Goal: Task Accomplishment & Management: Use online tool/utility

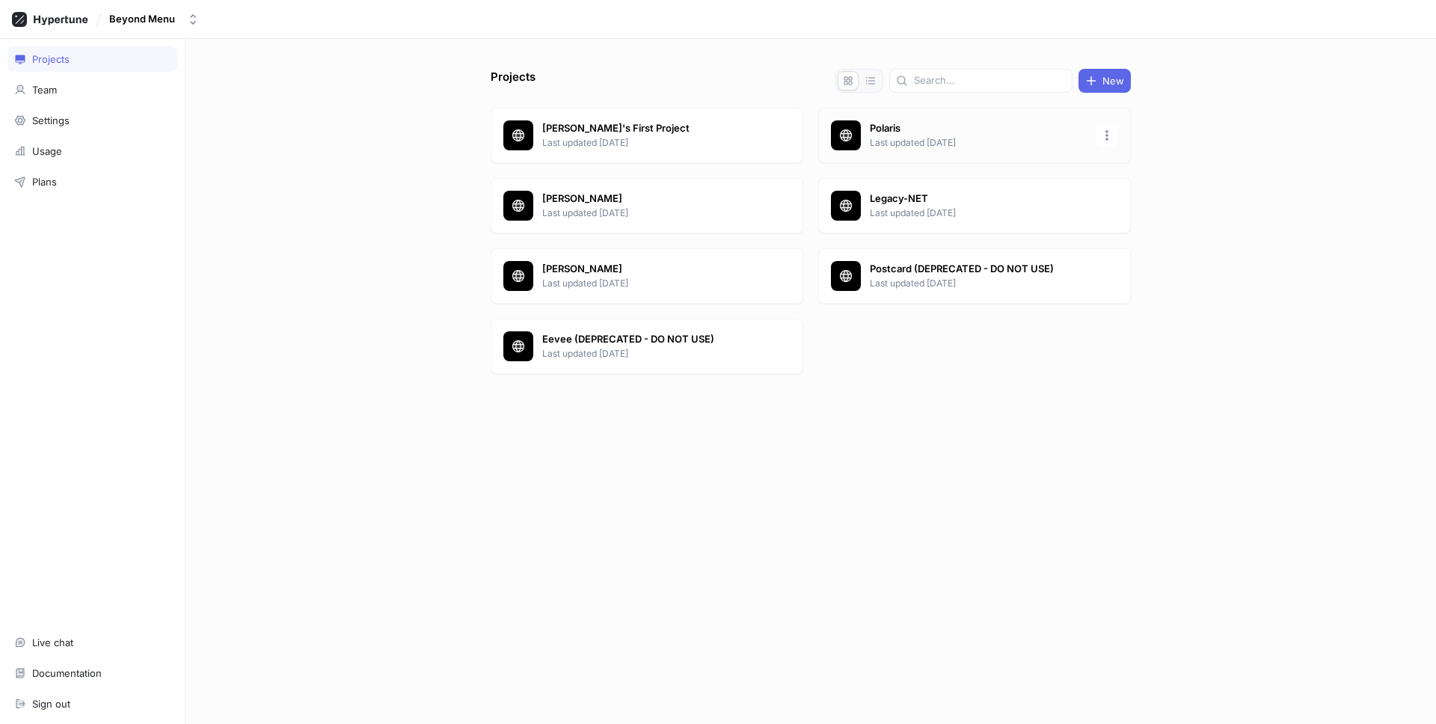
click at [997, 134] on p "Polaris" at bounding box center [978, 128] width 217 height 15
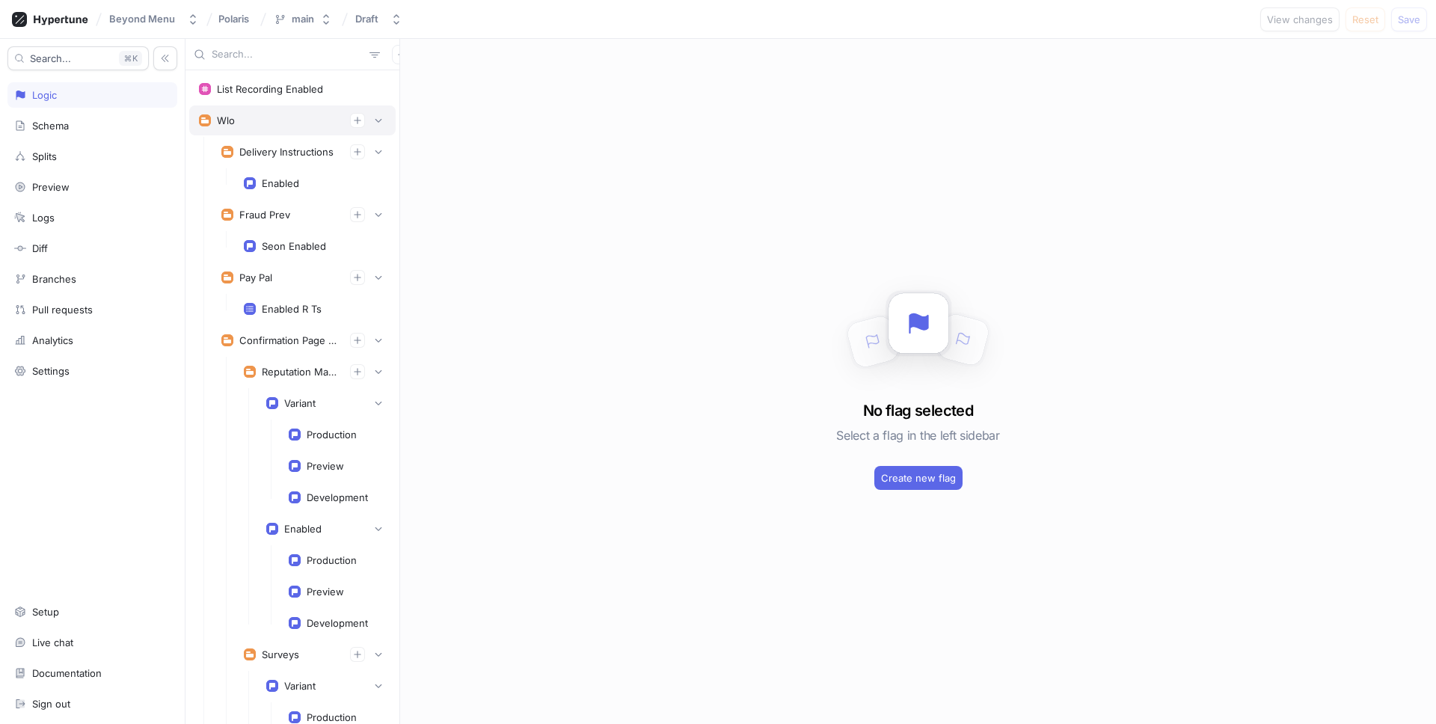
click at [388, 119] on div "Wlo" at bounding box center [292, 120] width 206 height 30
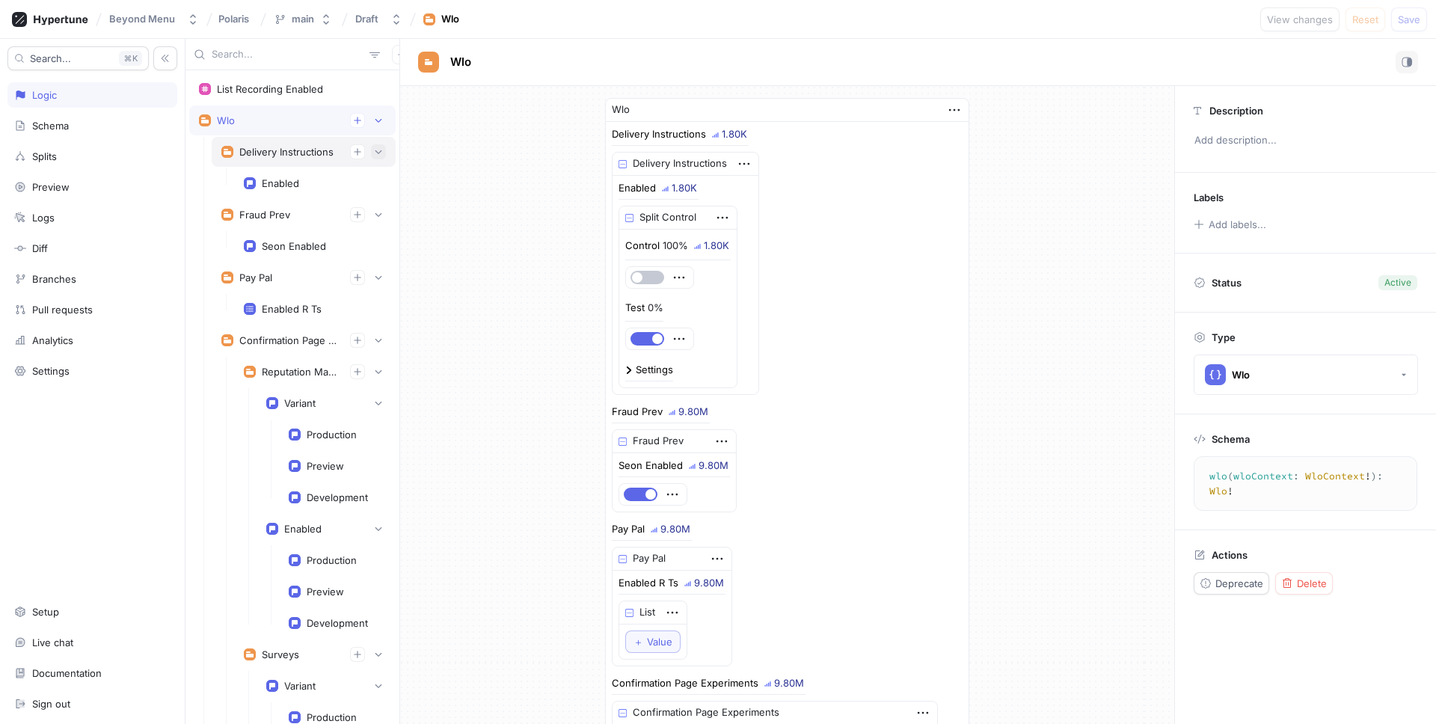
scroll to position [35, 0]
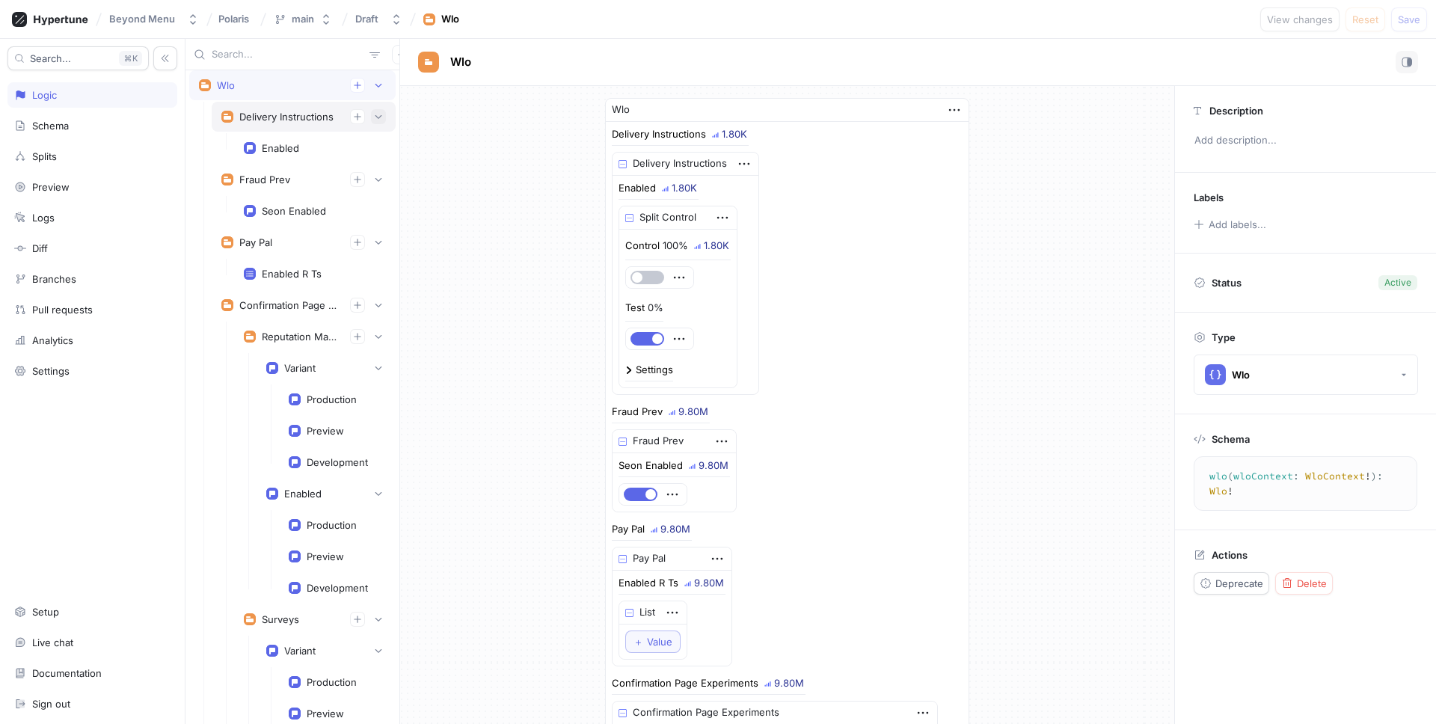
click at [382, 122] on button "button" at bounding box center [378, 116] width 15 height 15
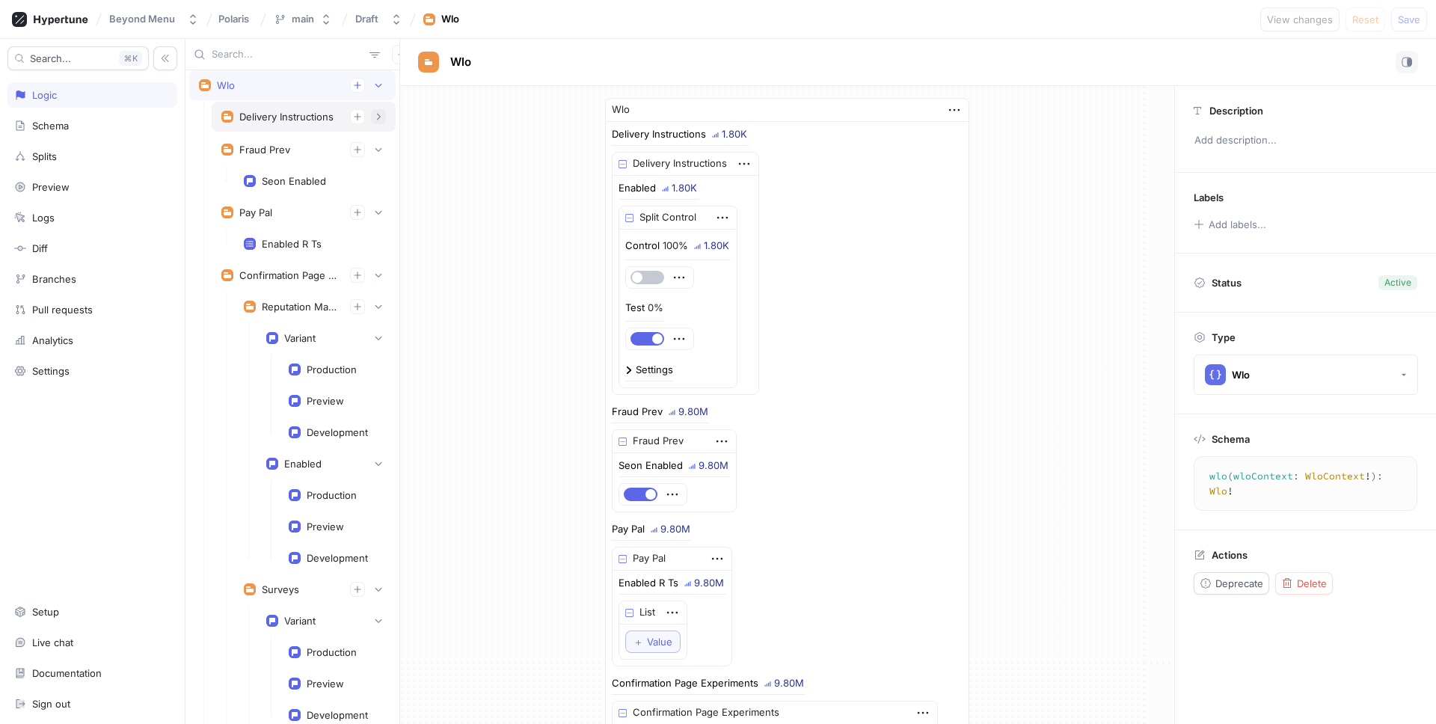
scroll to position [0, 0]
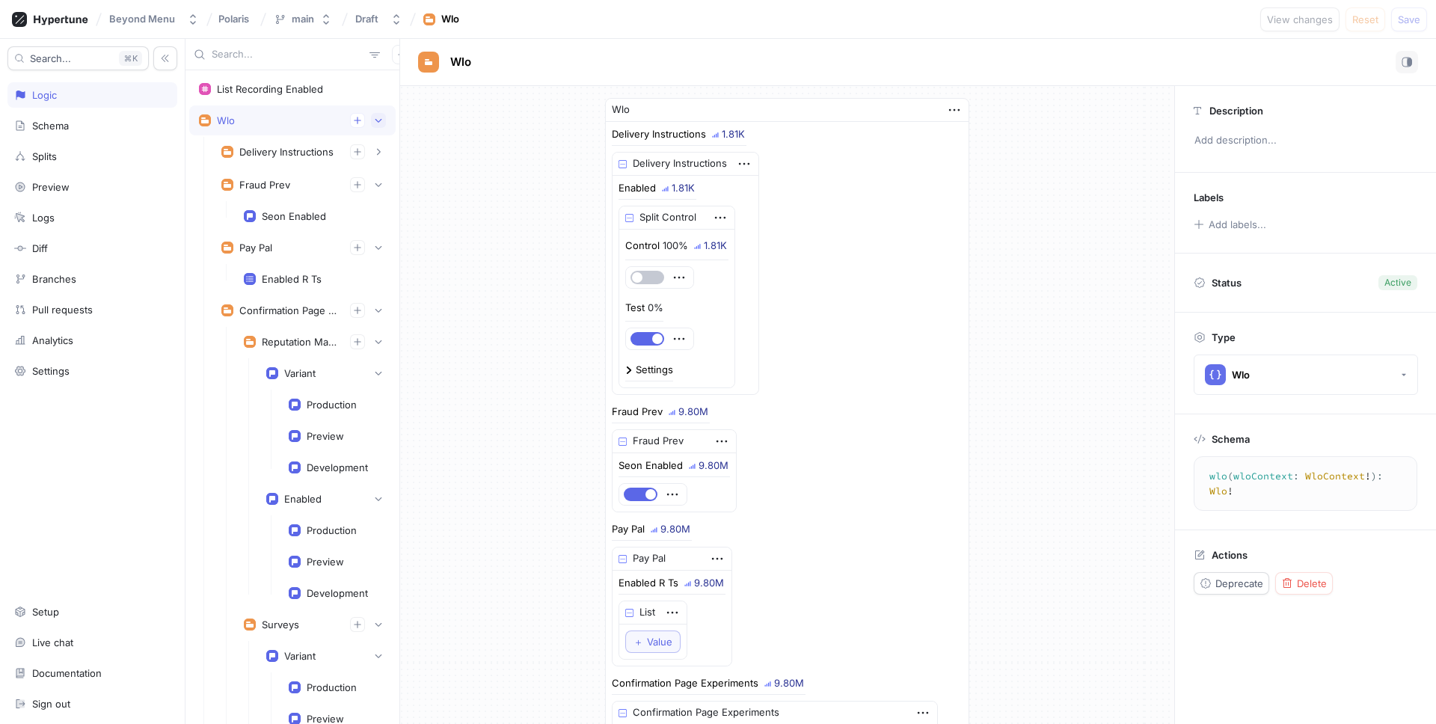
click at [380, 125] on button "button" at bounding box center [378, 120] width 15 height 15
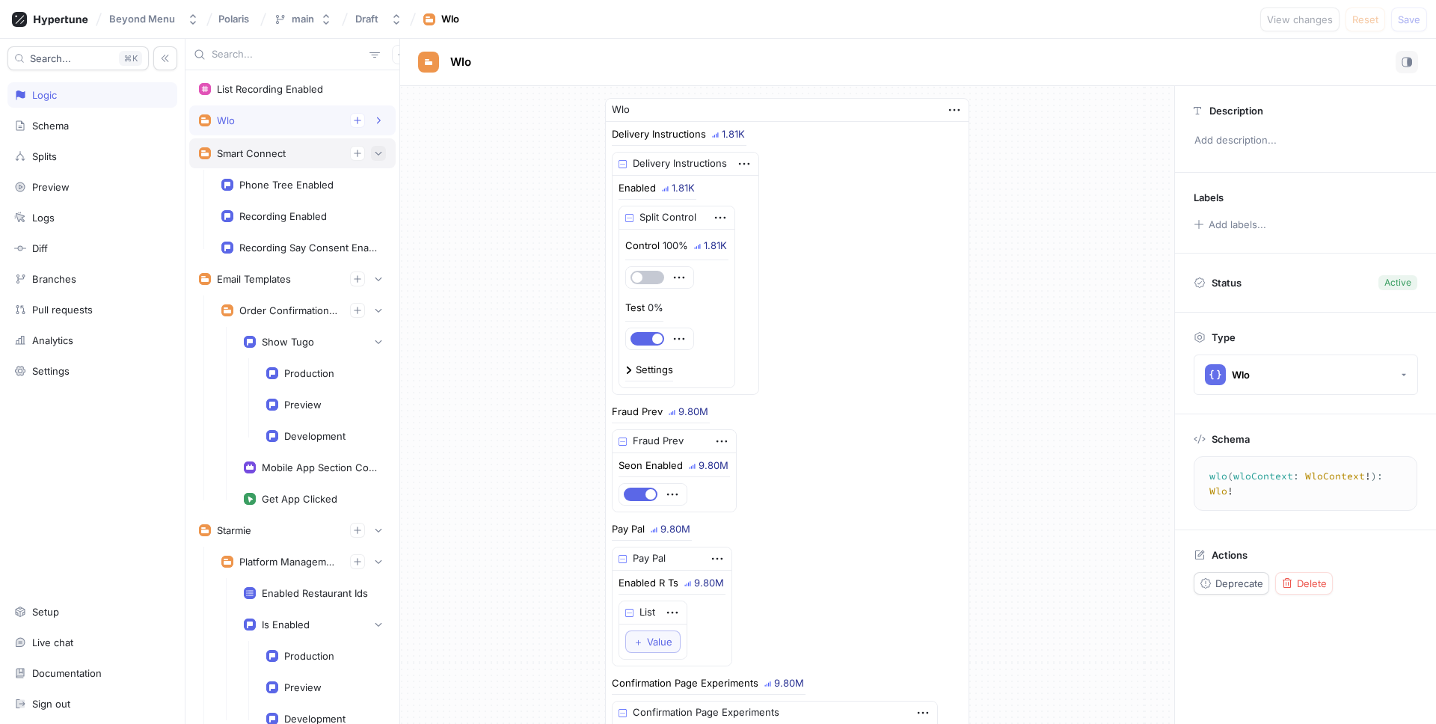
click at [383, 150] on button "button" at bounding box center [378, 153] width 15 height 15
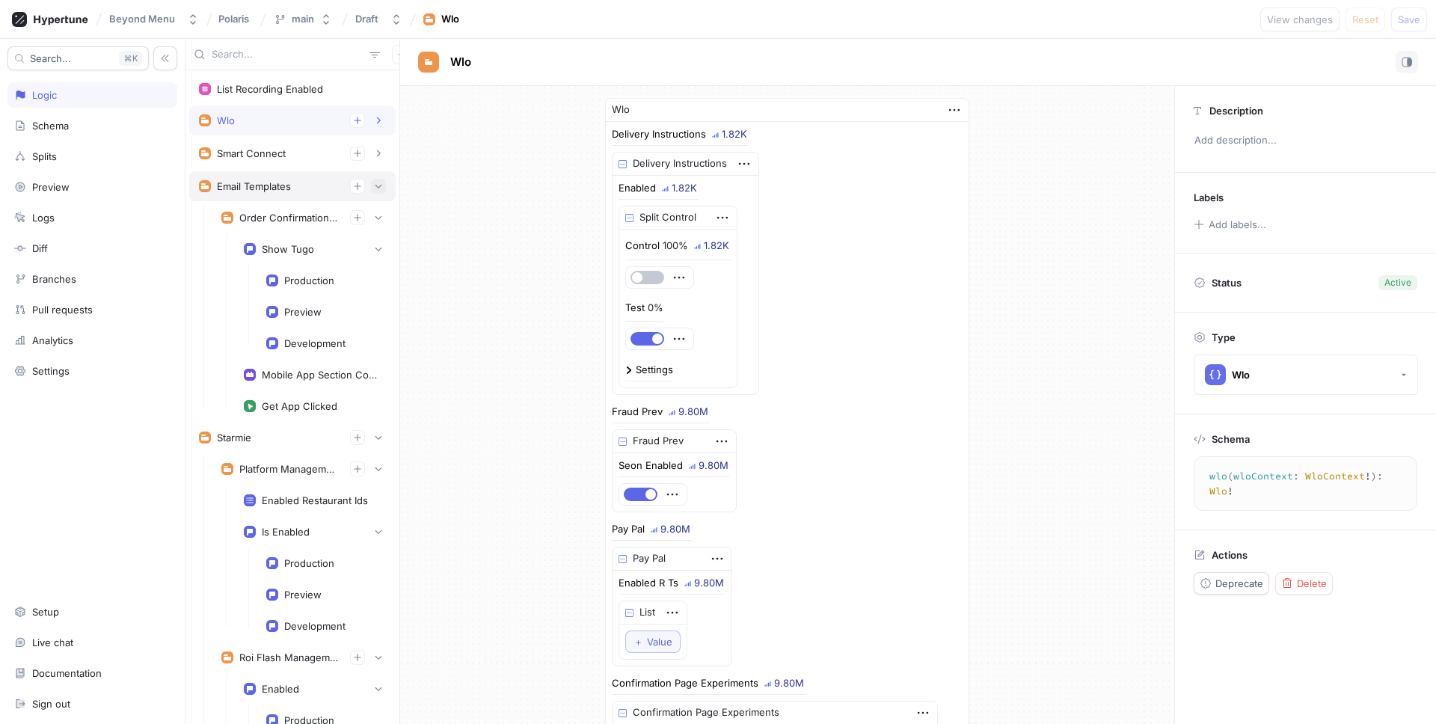
click at [383, 187] on button "button" at bounding box center [378, 186] width 15 height 15
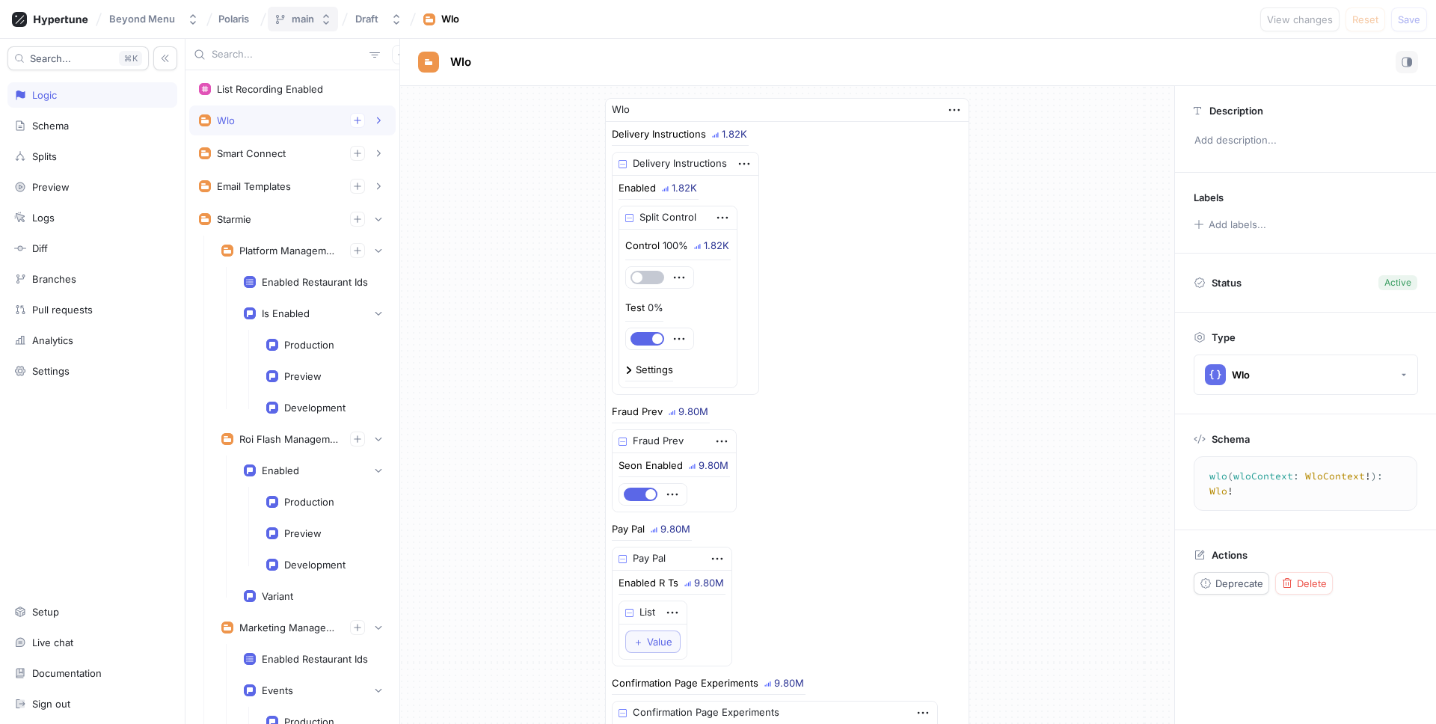
click at [309, 16] on div "main" at bounding box center [303, 19] width 22 height 13
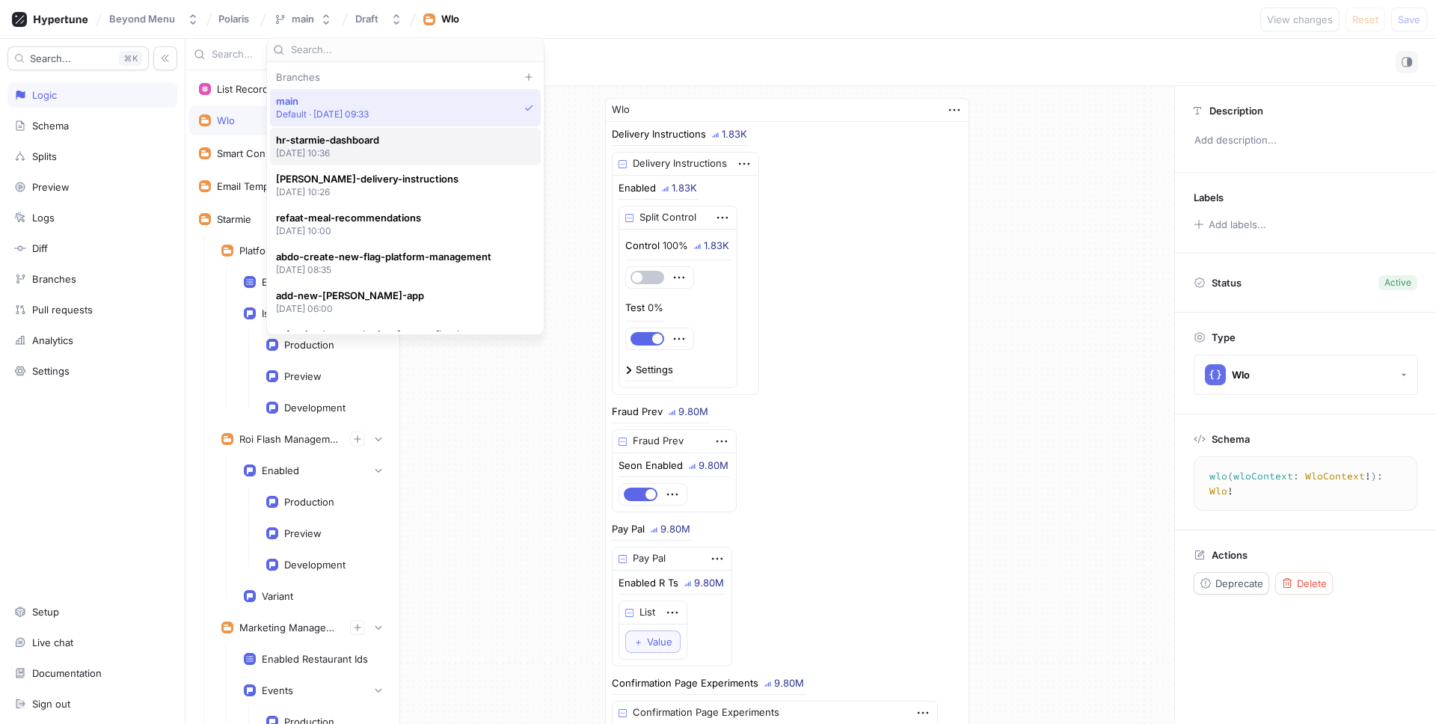
click at [328, 152] on p "[DATE] 10:36" at bounding box center [327, 153] width 103 height 13
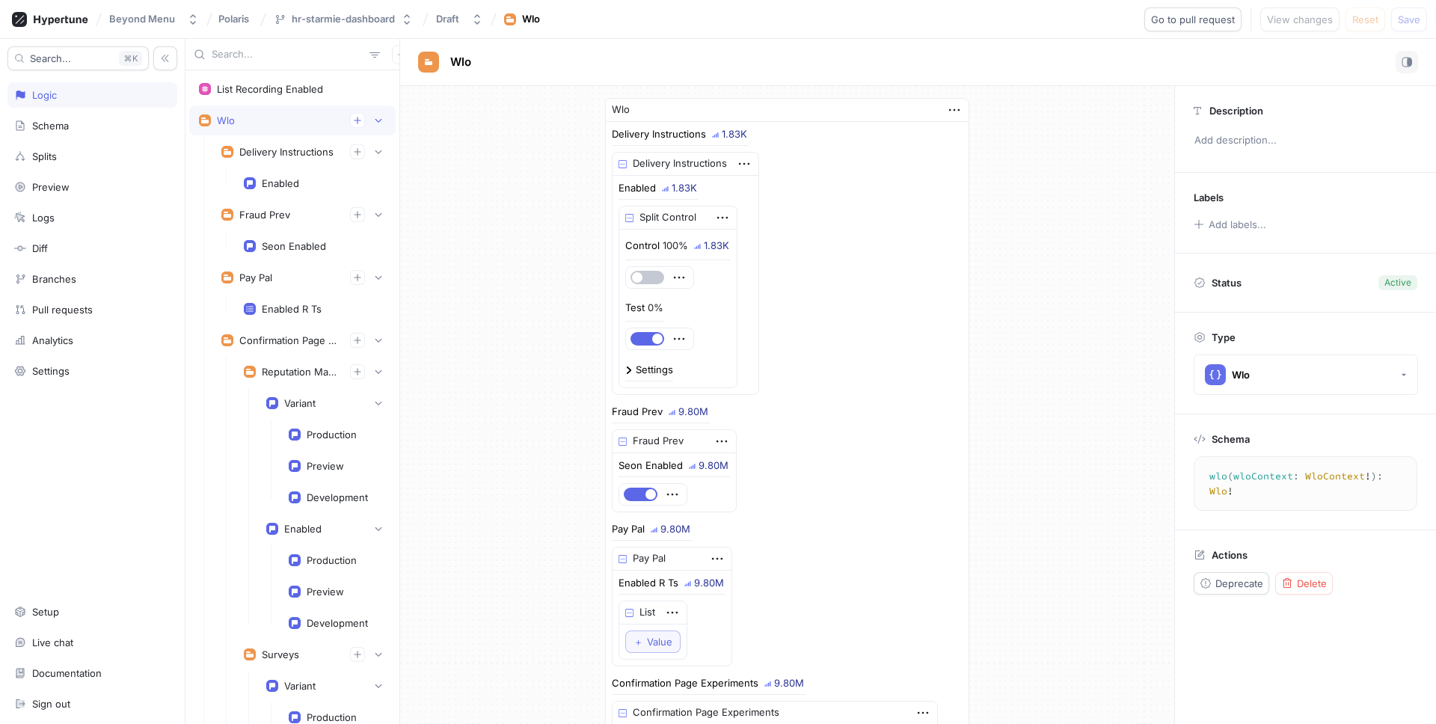
scroll to position [35, 0]
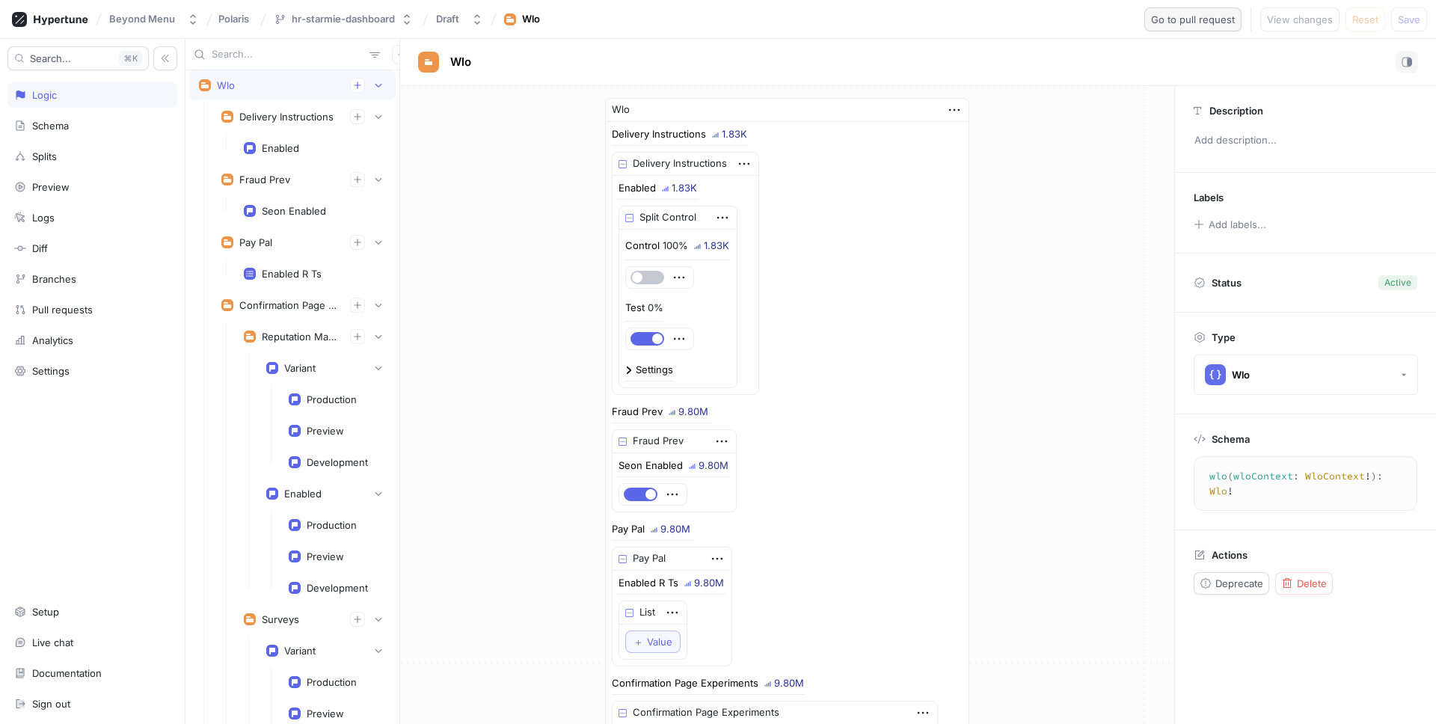
click at [1233, 22] on span "Go to pull request" at bounding box center [1193, 19] width 84 height 9
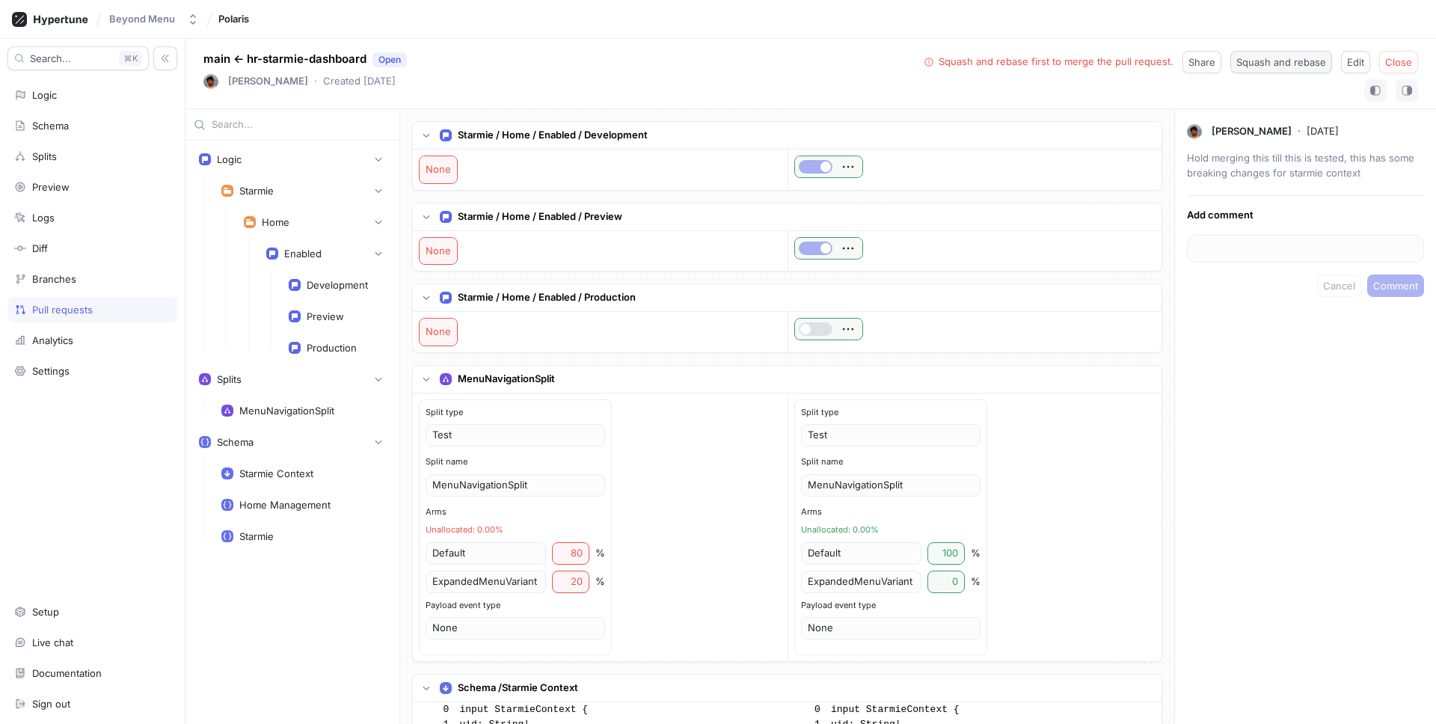
click at [1255, 64] on span "Squash and rebase" at bounding box center [1282, 62] width 90 height 9
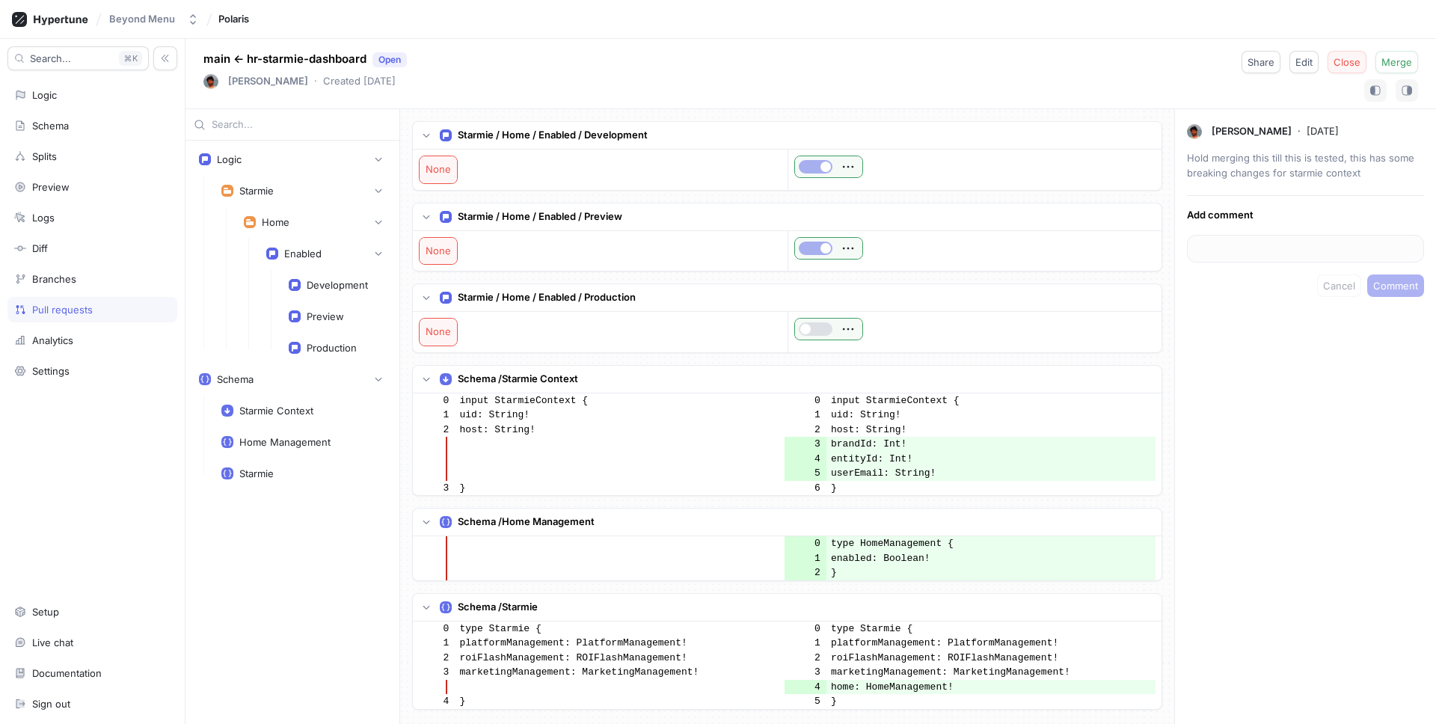
click at [1351, 62] on span "Close" at bounding box center [1347, 62] width 27 height 9
